Goal: Register for event/course

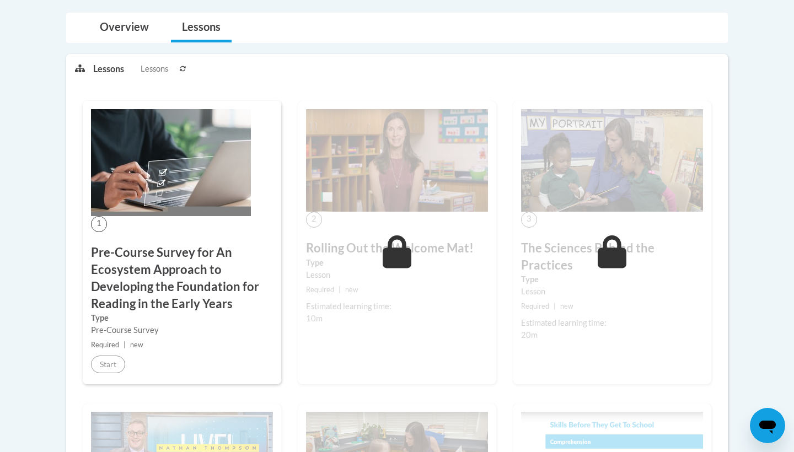
click at [183, 67] on icon at bounding box center [183, 69] width 7 height 7
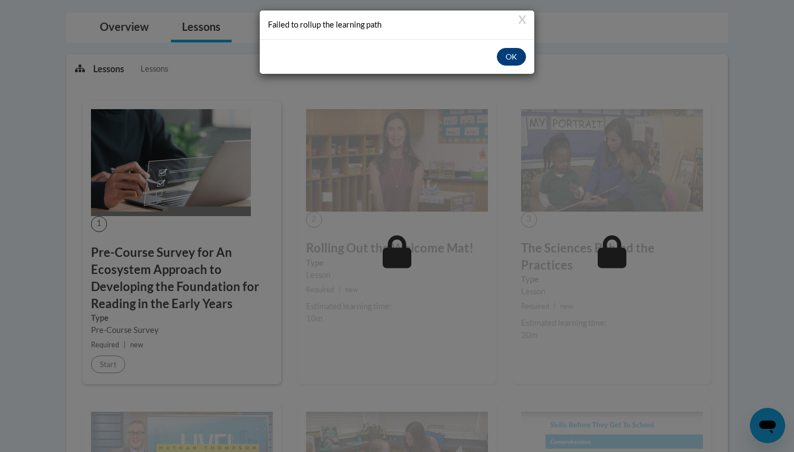
click at [509, 52] on button "OK" at bounding box center [511, 57] width 29 height 18
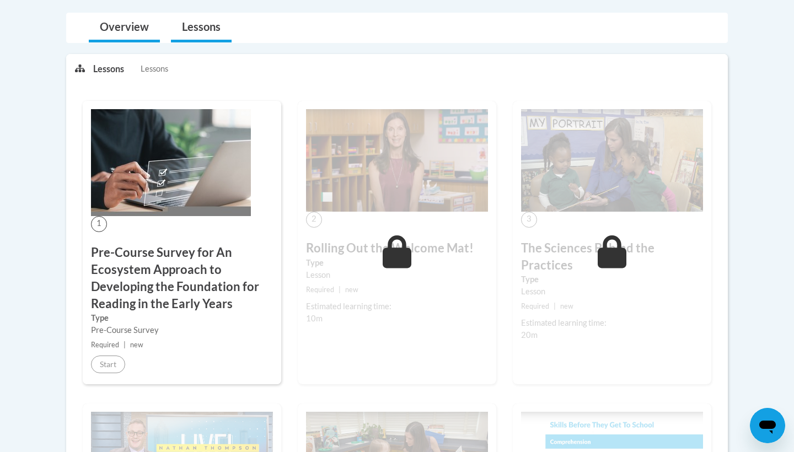
click at [129, 27] on link "Overview" at bounding box center [124, 27] width 71 height 29
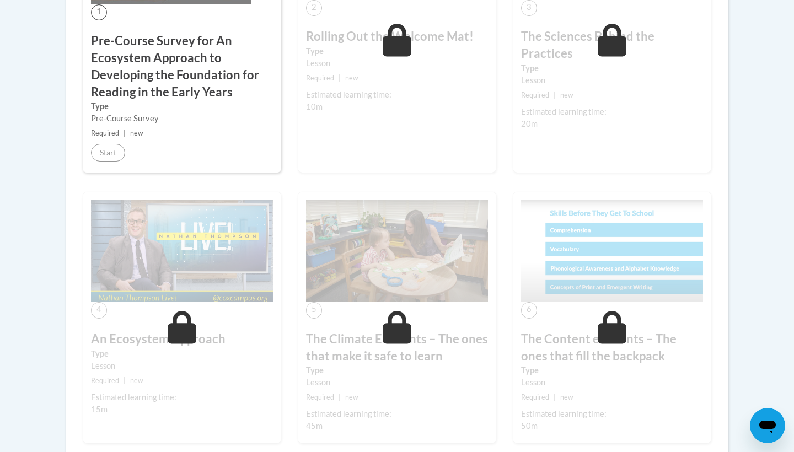
scroll to position [760, 0]
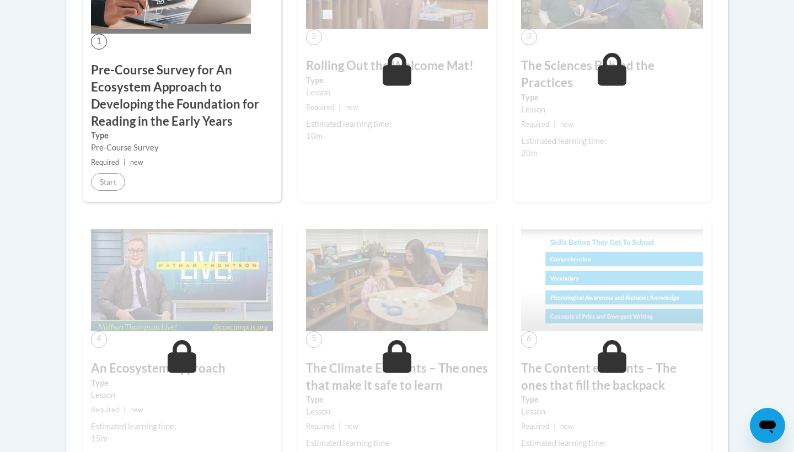
click at [183, 105] on h3 "Pre-Course Survey for An Ecosystem Approach to Developing the Foundation for Re…" at bounding box center [182, 96] width 182 height 68
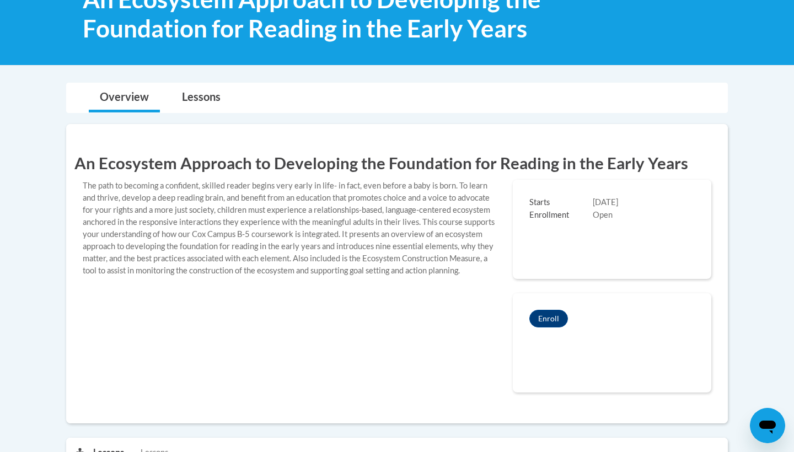
scroll to position [181, 0]
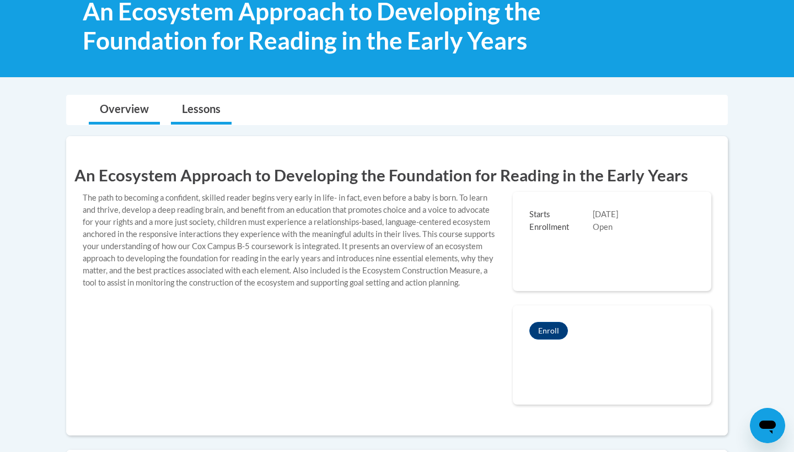
click at [208, 106] on link "Lessons" at bounding box center [201, 109] width 61 height 29
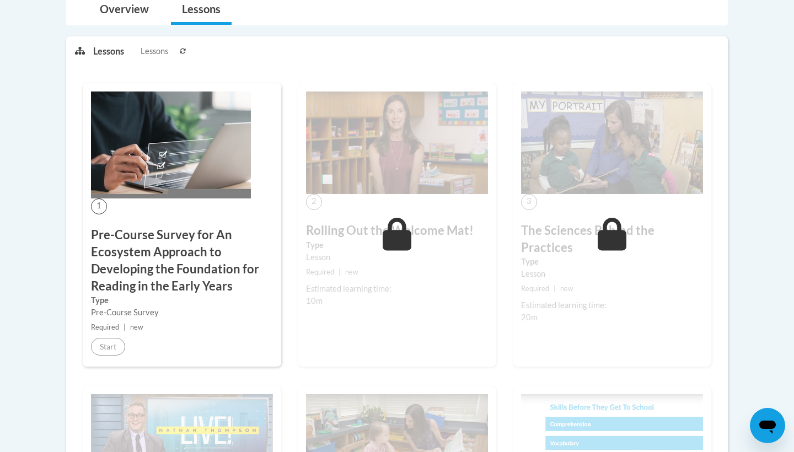
scroll to position [287, 0]
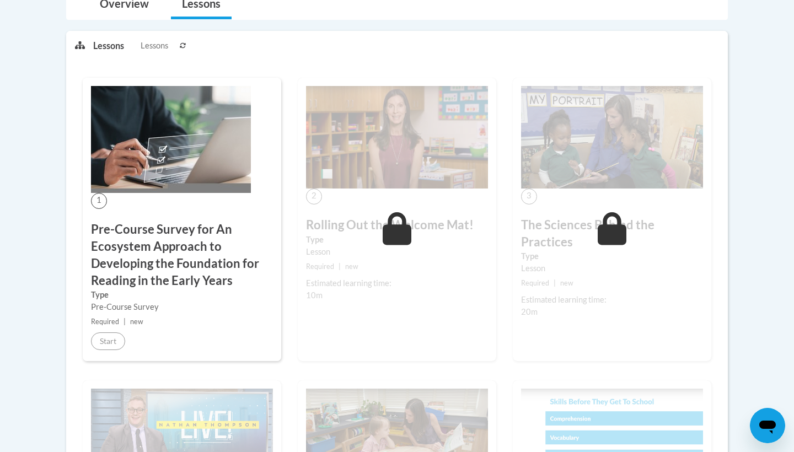
click at [146, 245] on h3 "Pre-Course Survey for An Ecosystem Approach to Developing the Foundation for Re…" at bounding box center [182, 255] width 182 height 68
click at [161, 156] on img at bounding box center [171, 139] width 160 height 107
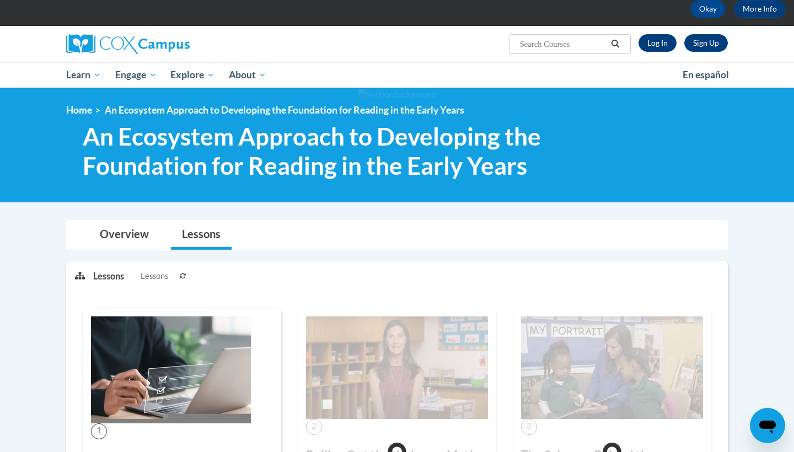
scroll to position [55, 0]
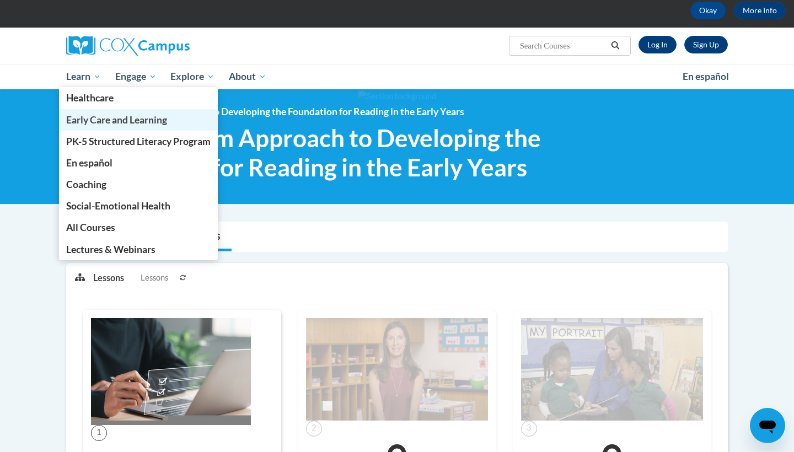
click at [94, 117] on span "Early Care and Learning" at bounding box center [116, 120] width 101 height 12
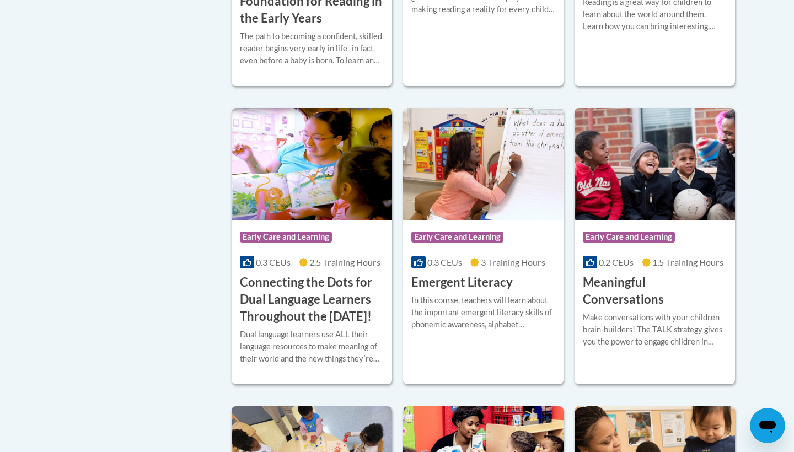
scroll to position [642, 0]
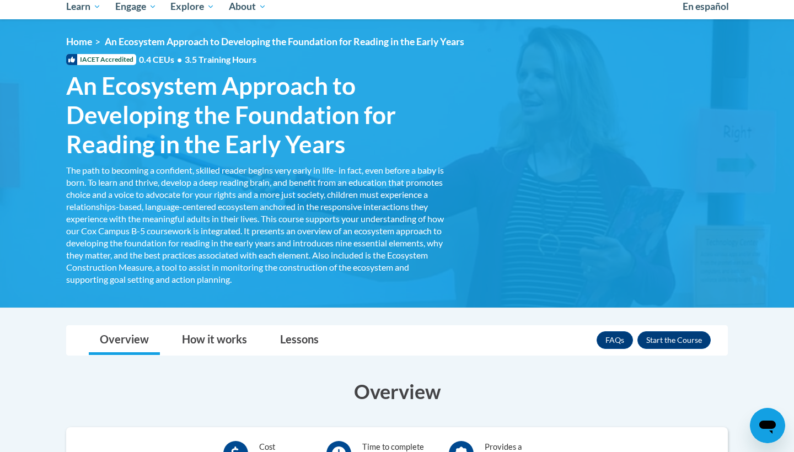
scroll to position [130, 0]
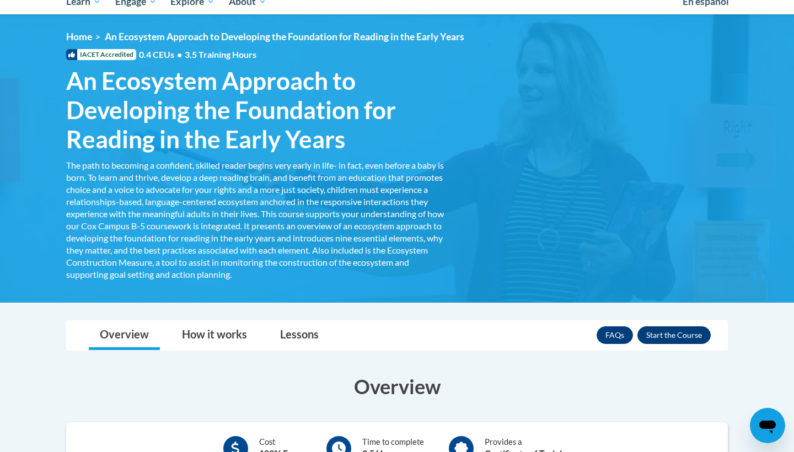
click at [682, 329] on button "Enroll" at bounding box center [674, 336] width 73 height 18
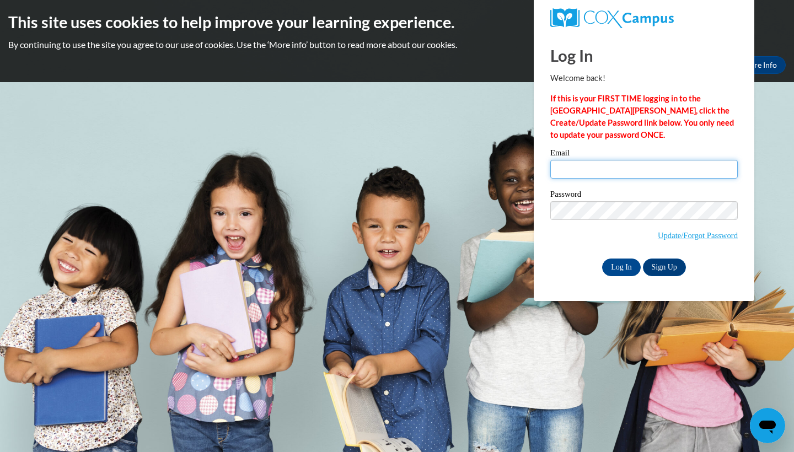
type input "[EMAIL_ADDRESS][DOMAIN_NAME]"
click at [622, 263] on input "Log In" at bounding box center [621, 268] width 39 height 18
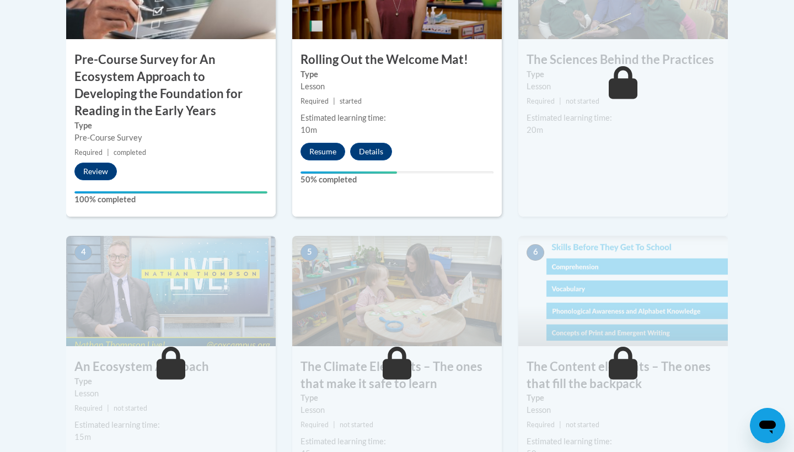
scroll to position [483, 0]
click at [324, 150] on button "Resume" at bounding box center [323, 152] width 45 height 18
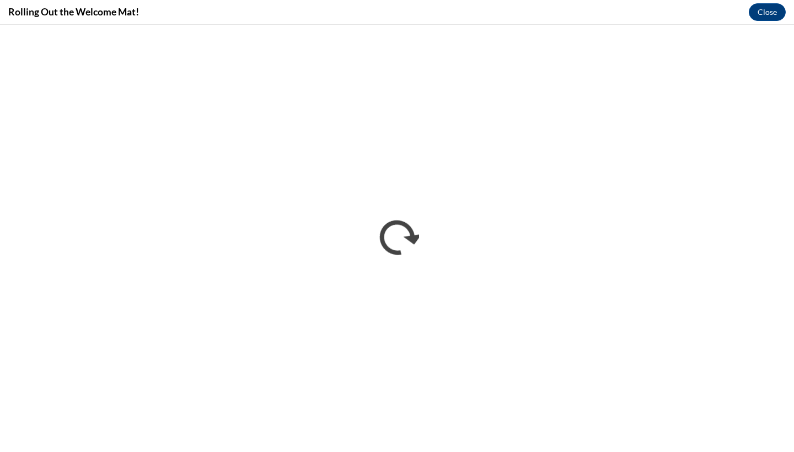
scroll to position [0, 0]
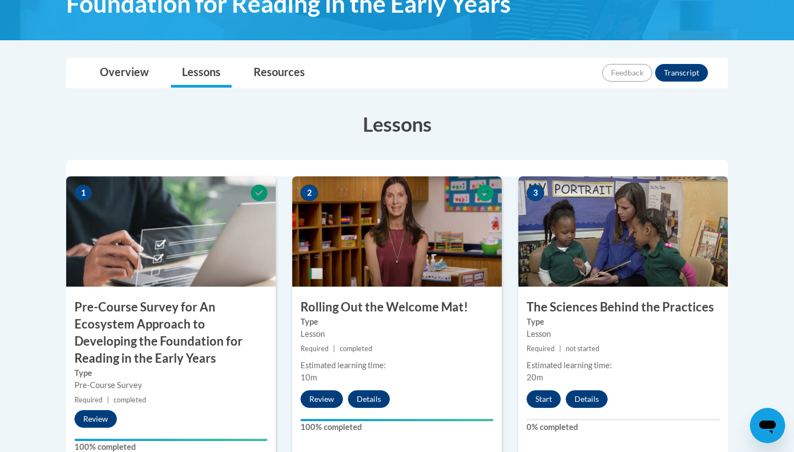
scroll to position [260, 0]
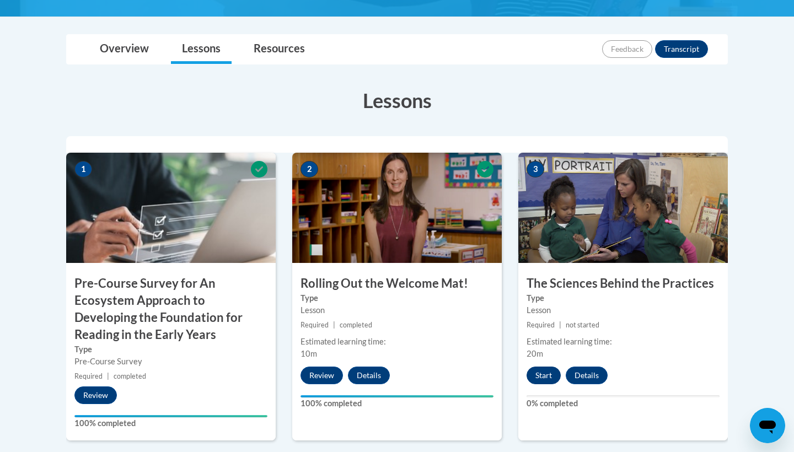
click at [552, 372] on button "Start" at bounding box center [544, 376] width 34 height 18
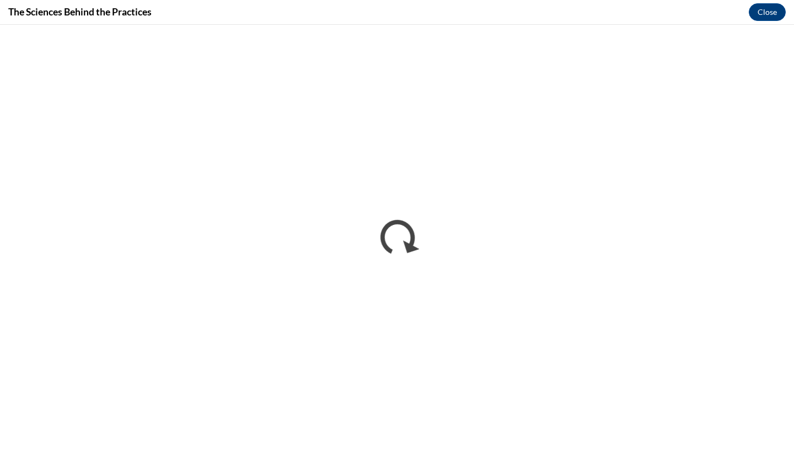
scroll to position [372, 0]
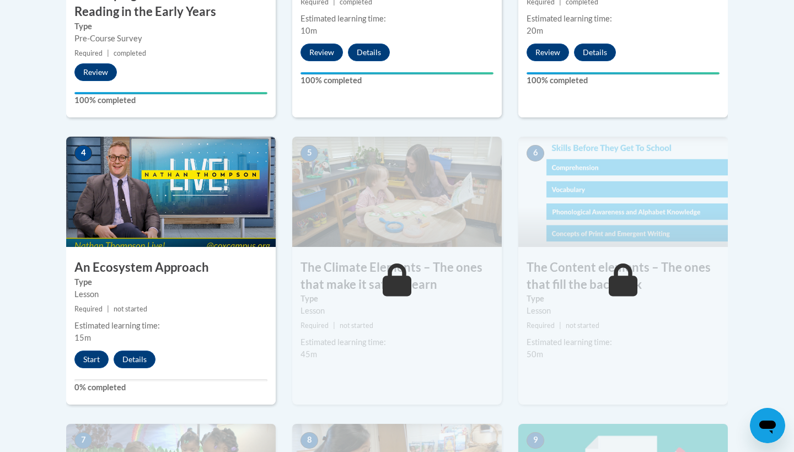
scroll to position [585, 0]
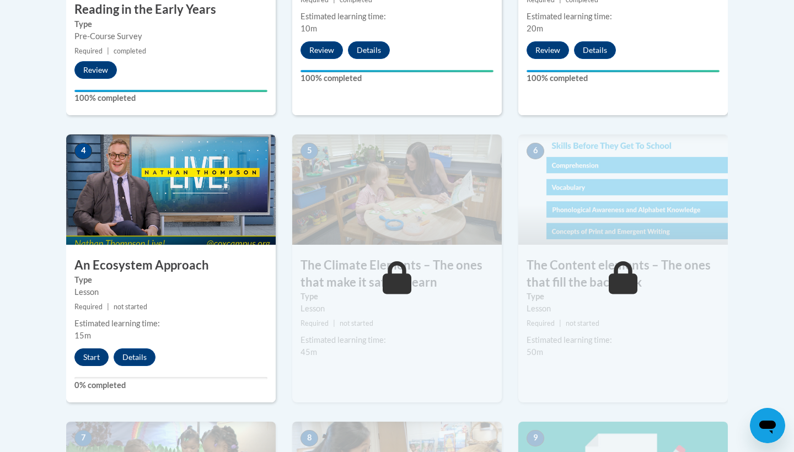
click at [90, 349] on button "Start" at bounding box center [91, 358] width 34 height 18
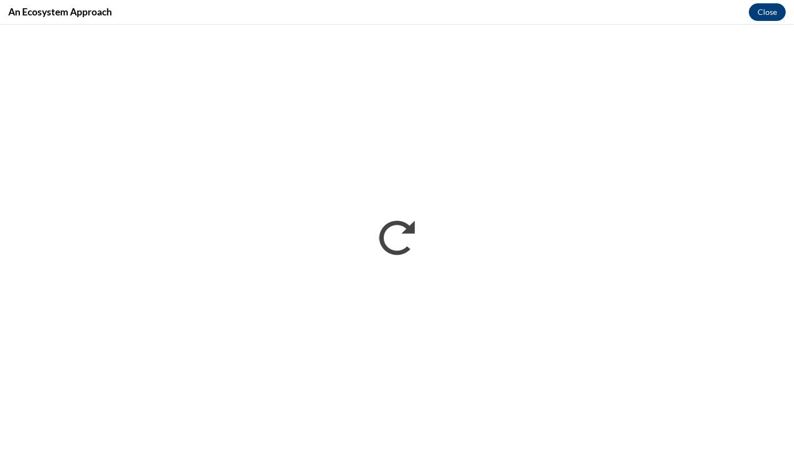
scroll to position [0, 0]
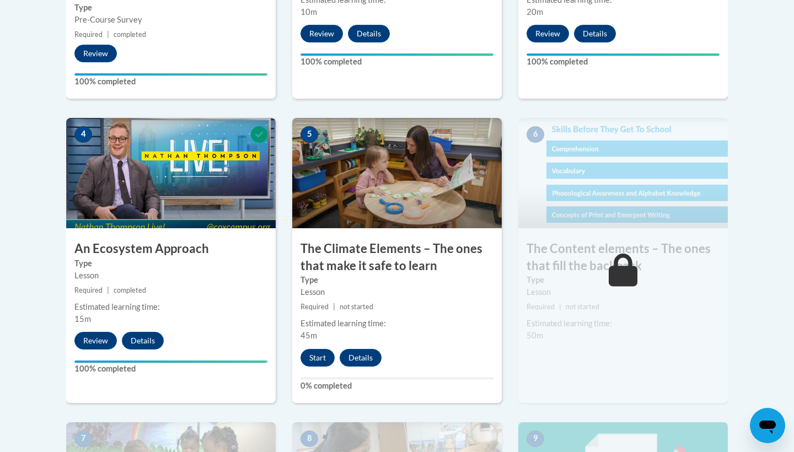
scroll to position [602, 0]
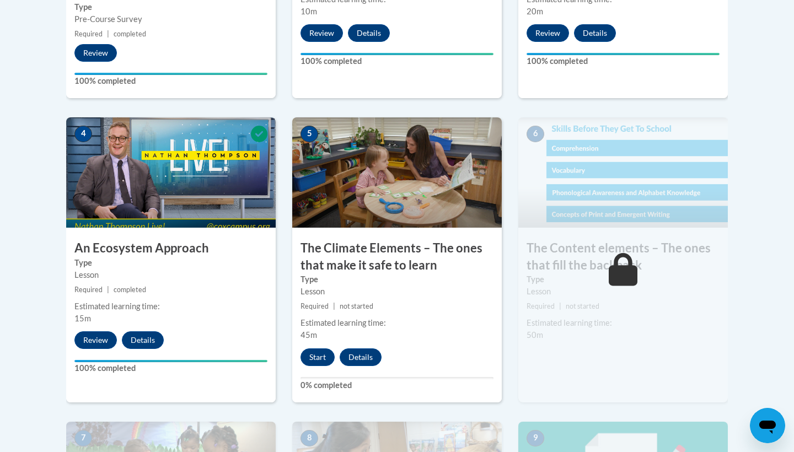
click at [394, 199] on img at bounding box center [397, 172] width 210 height 110
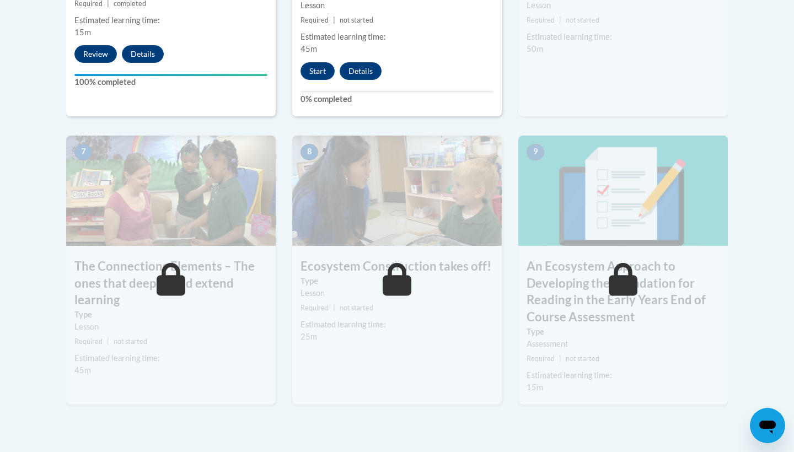
scroll to position [816, 0]
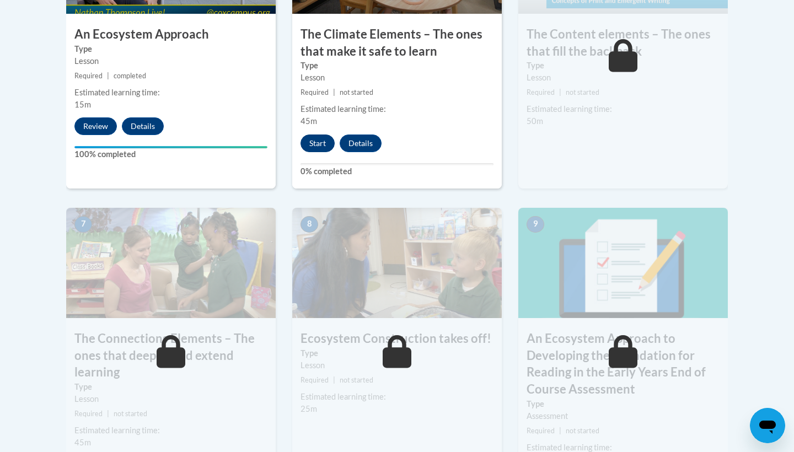
click at [315, 140] on button "Start" at bounding box center [318, 144] width 34 height 18
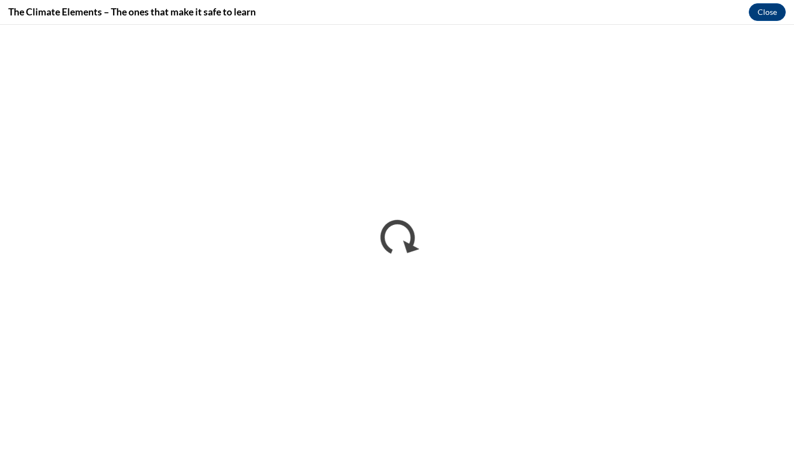
scroll to position [0, 0]
